Goal: Task Accomplishment & Management: Manage account settings

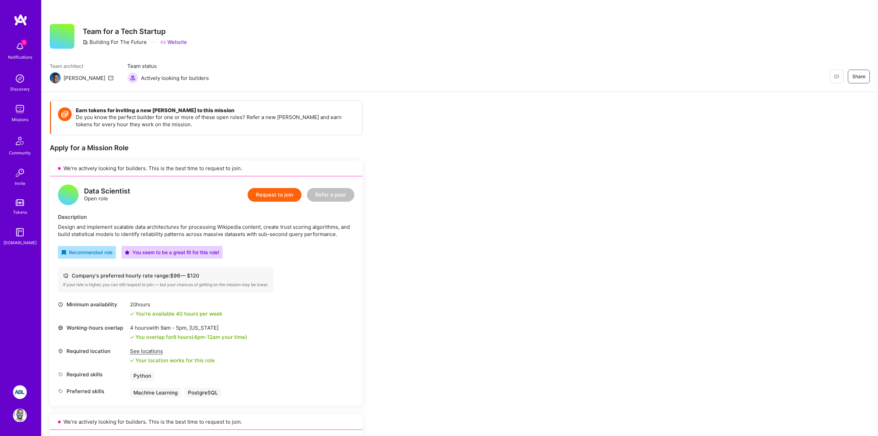
click at [20, 45] on img at bounding box center [20, 47] width 14 height 14
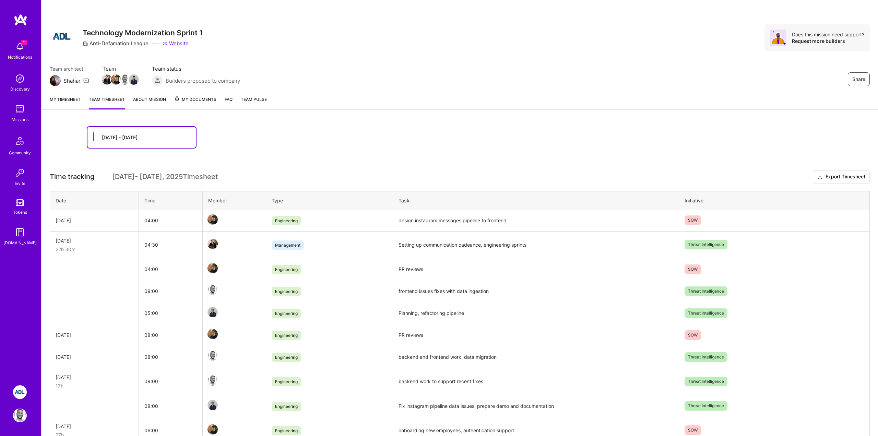
click at [150, 98] on link "About Mission" at bounding box center [149, 103] width 33 height 14
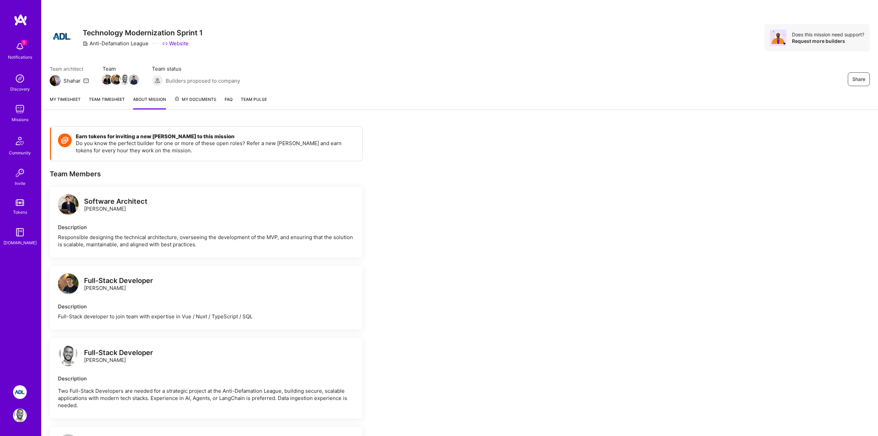
click at [206, 100] on span "My Documents" at bounding box center [195, 100] width 42 height 8
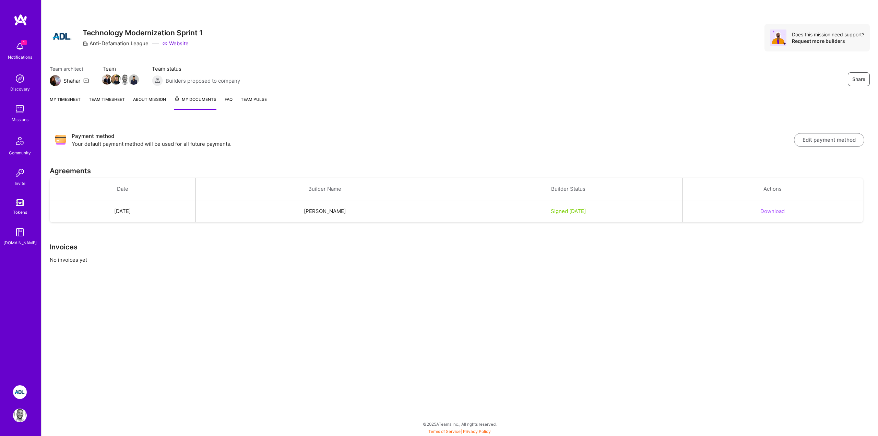
click at [819, 143] on button "Edit payment method" at bounding box center [829, 140] width 70 height 14
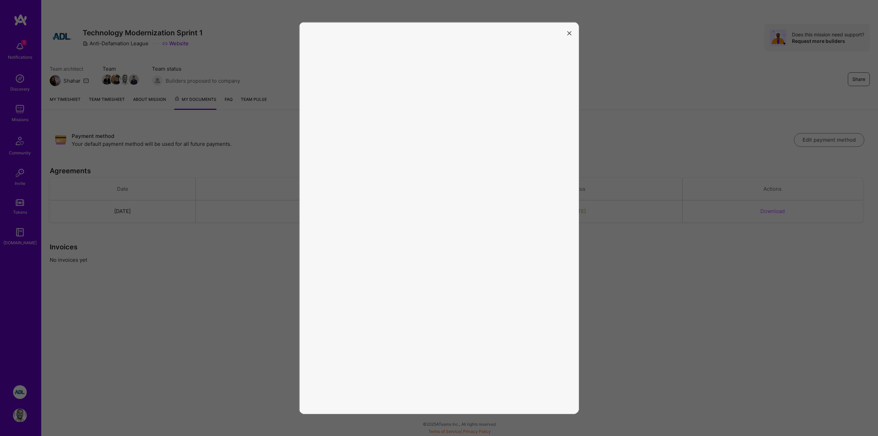
click at [568, 31] on icon "modal" at bounding box center [569, 33] width 4 height 4
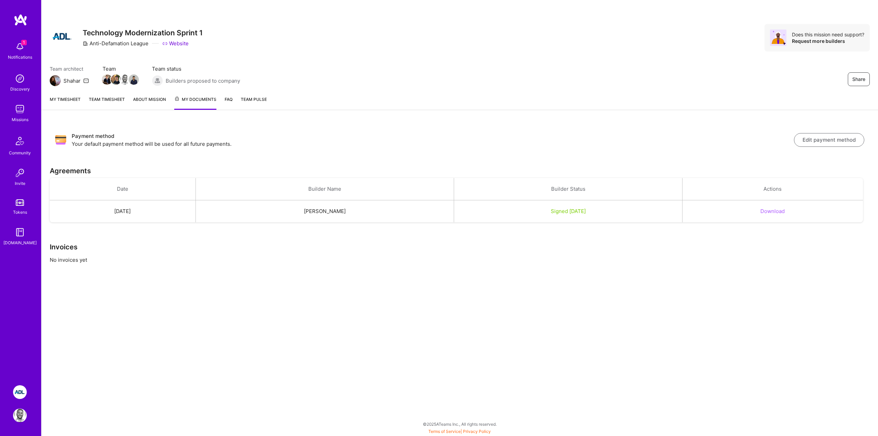
click at [568, 31] on div "Share Technology Modernization Sprint 1 Anti-Defamation League Website Does thi…" at bounding box center [460, 37] width 820 height 27
click at [824, 141] on button "Edit payment method" at bounding box center [829, 140] width 70 height 14
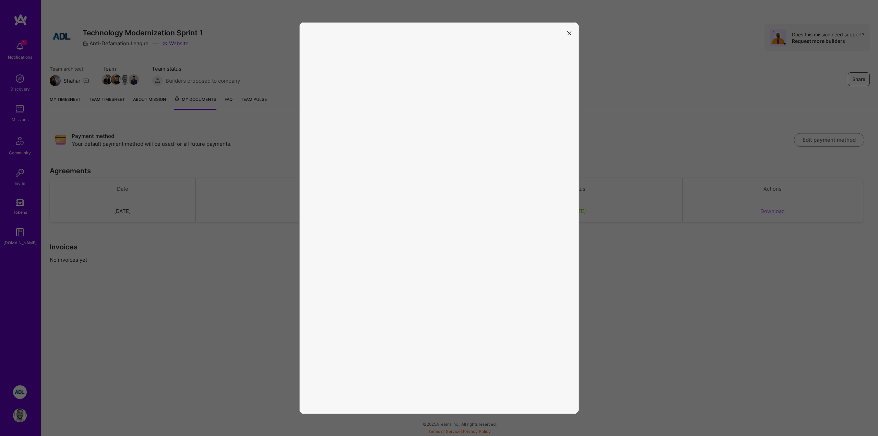
click at [571, 32] on button "modal" at bounding box center [569, 32] width 8 height 11
